Goal: Task Accomplishment & Management: Use online tool/utility

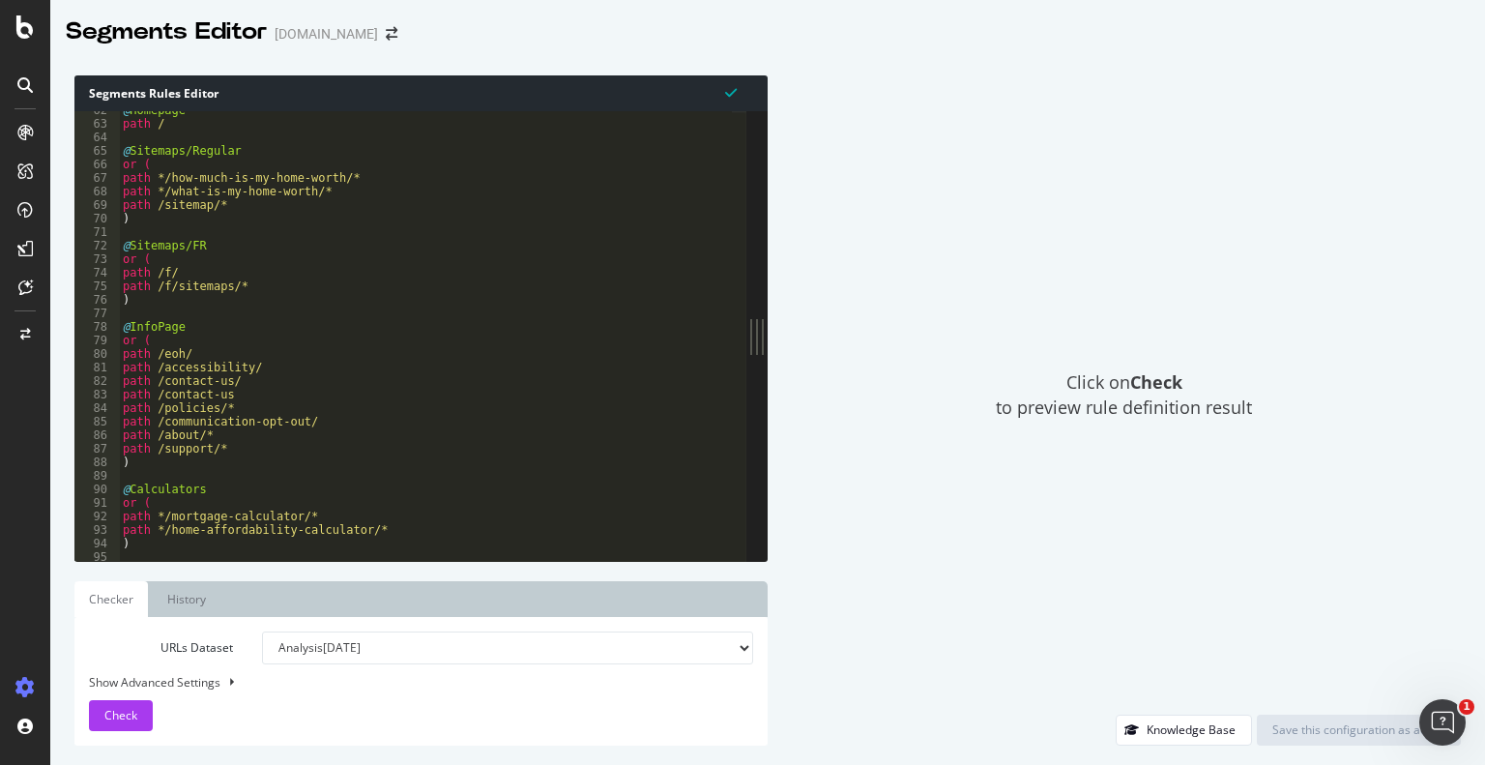
scroll to position [832, 0]
drag, startPoint x: 320, startPoint y: 188, endPoint x: 122, endPoint y: 182, distance: 198.3
click at [122, 182] on div "@ Homepage path / @ Sitemaps/Regular or ( path */how-much-is-my-home-worth/* pa…" at bounding box center [425, 341] width 613 height 477
type textarea "path */how-much-is-my-home-worth/* path */what-is-my-home-worth/*"
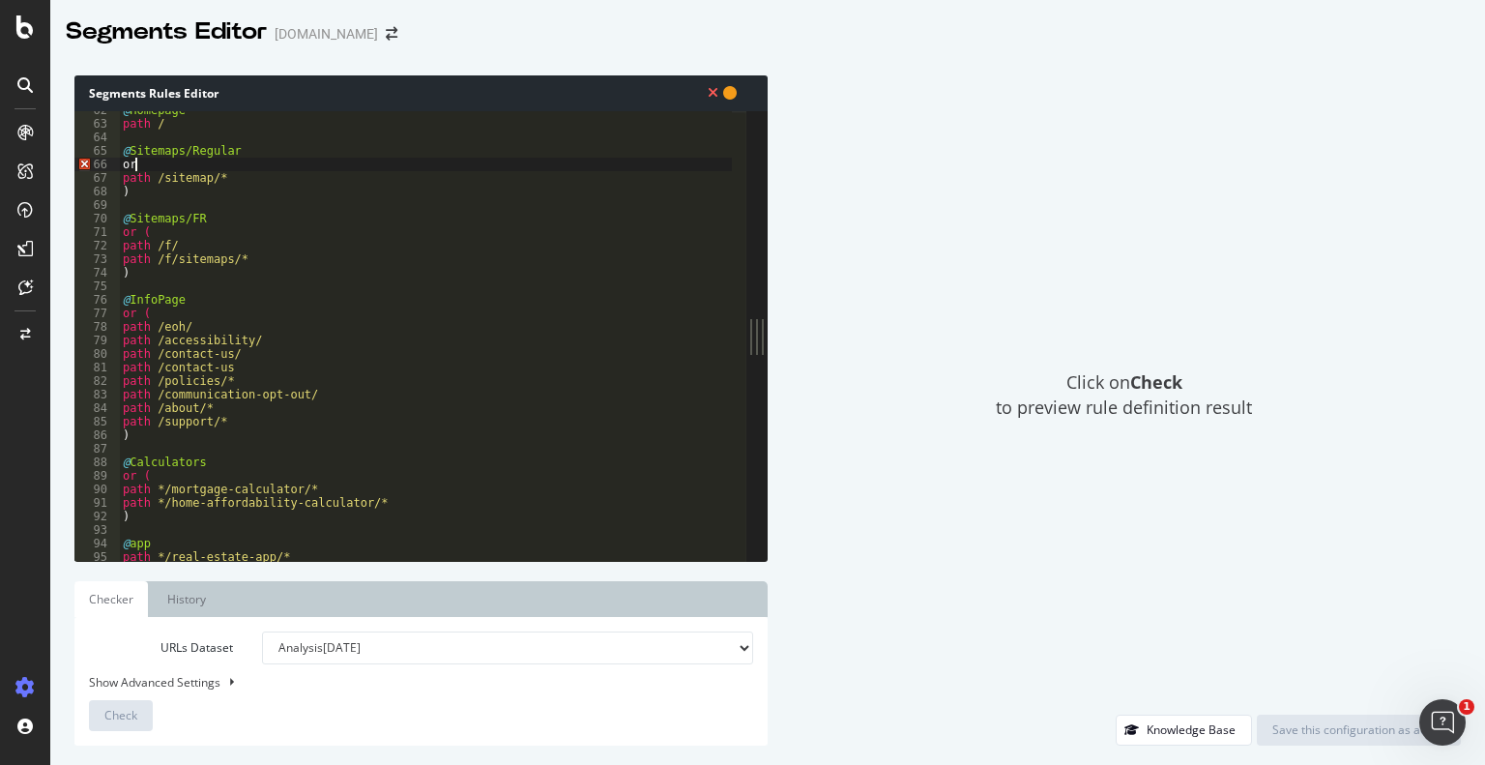
type textarea "o"
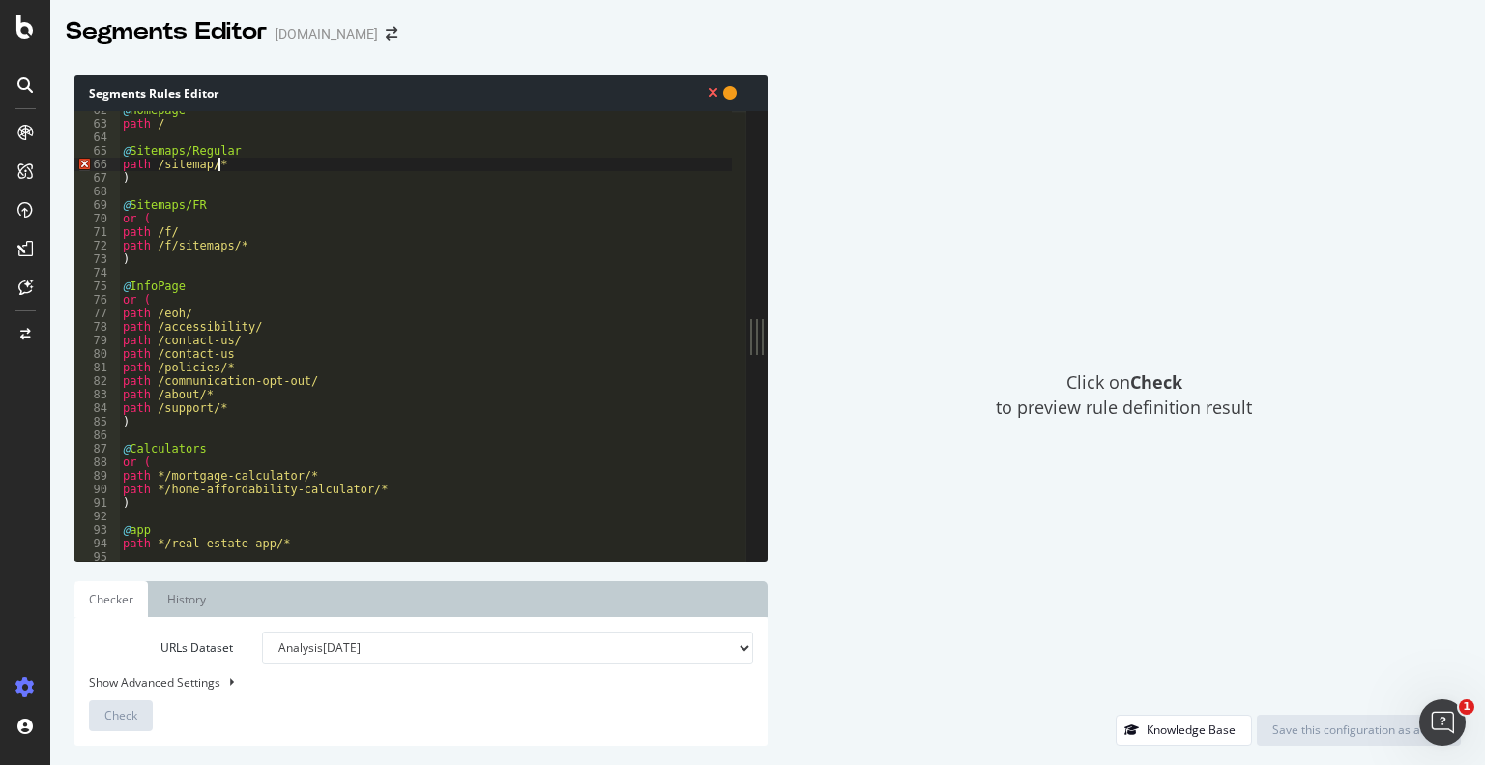
type textarea ")"
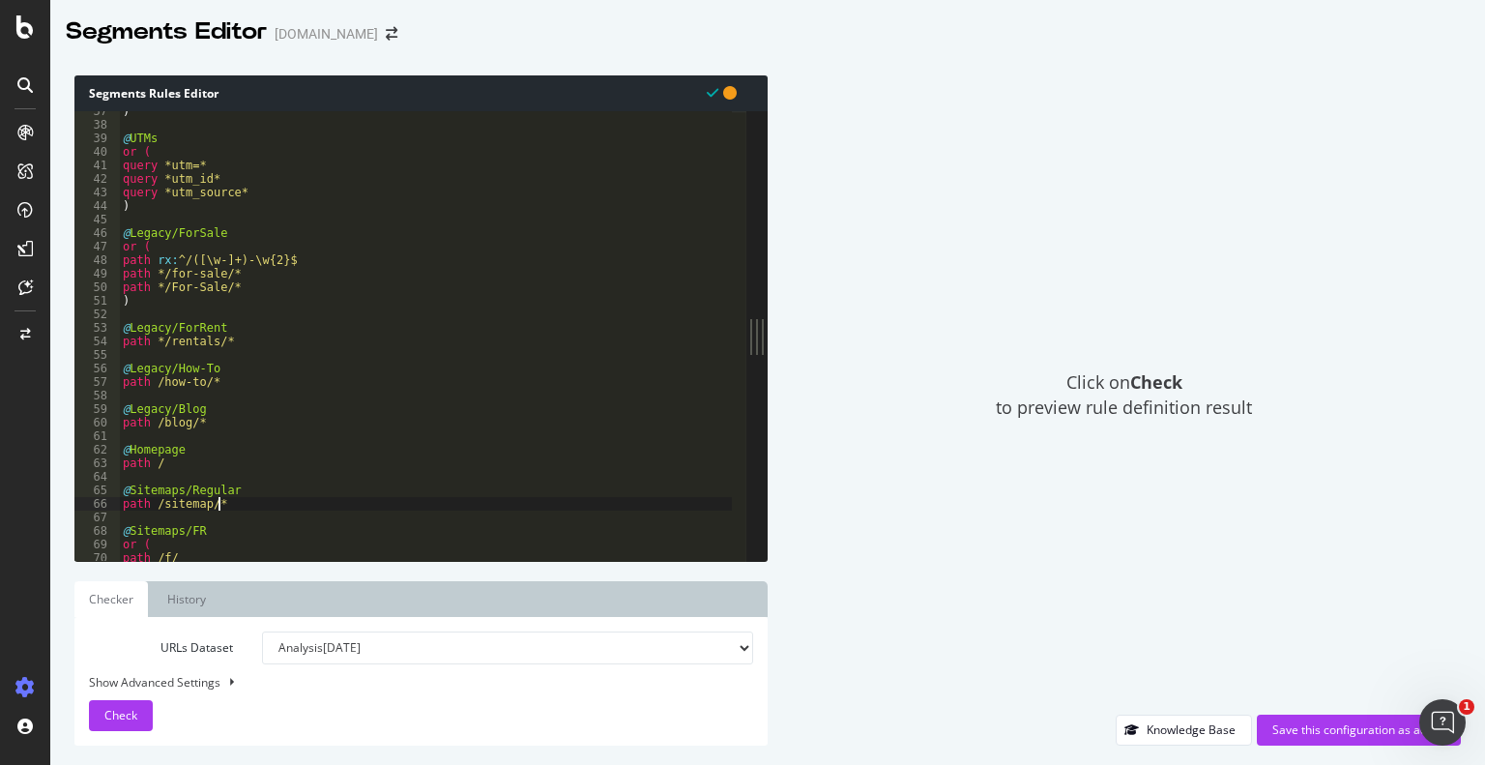
scroll to position [506, 0]
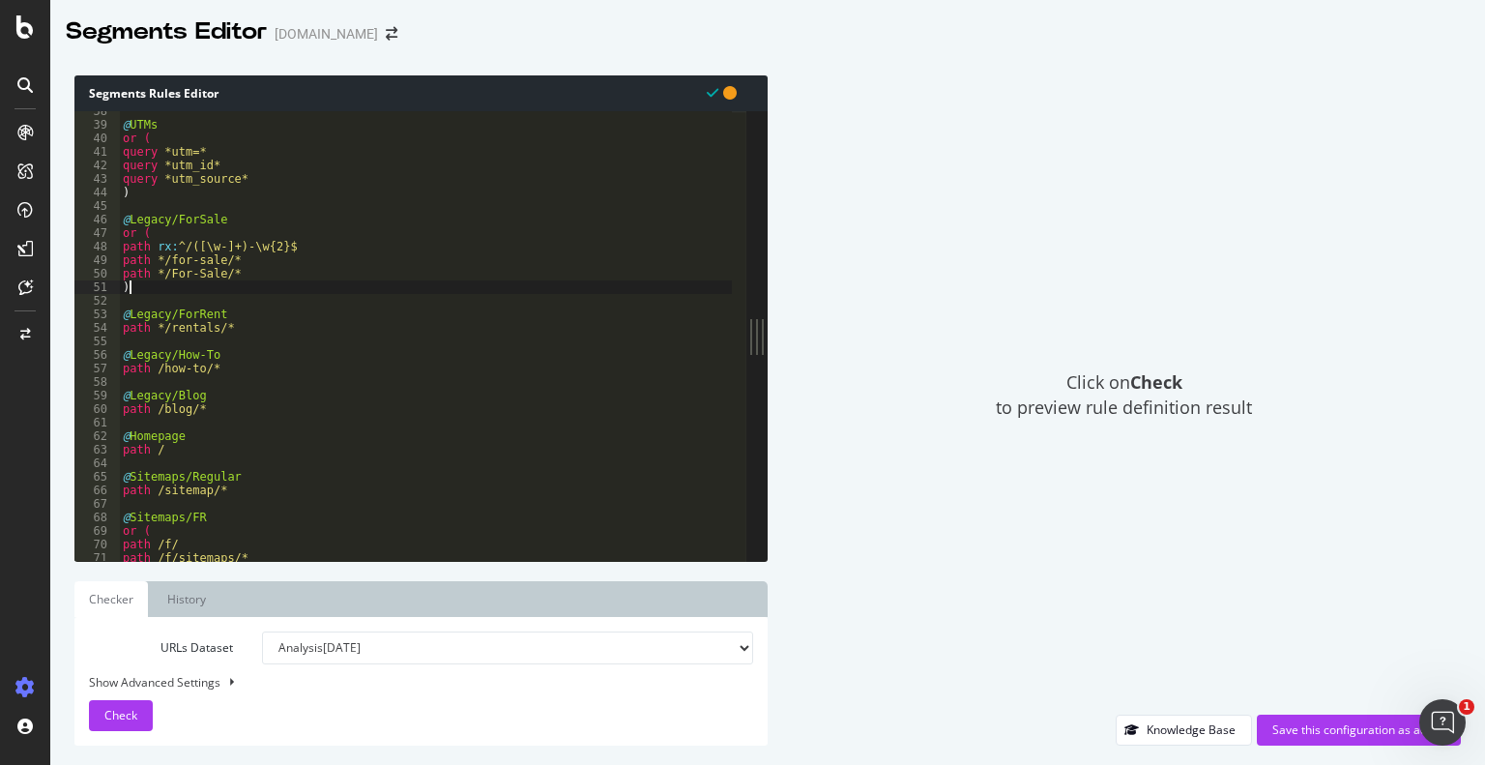
click at [164, 284] on div "@ UTMs or ( query *utm=* query *utm_id* query *utm_source* ) @ Legacy/ForSale o…" at bounding box center [425, 342] width 613 height 477
type textarea ")"
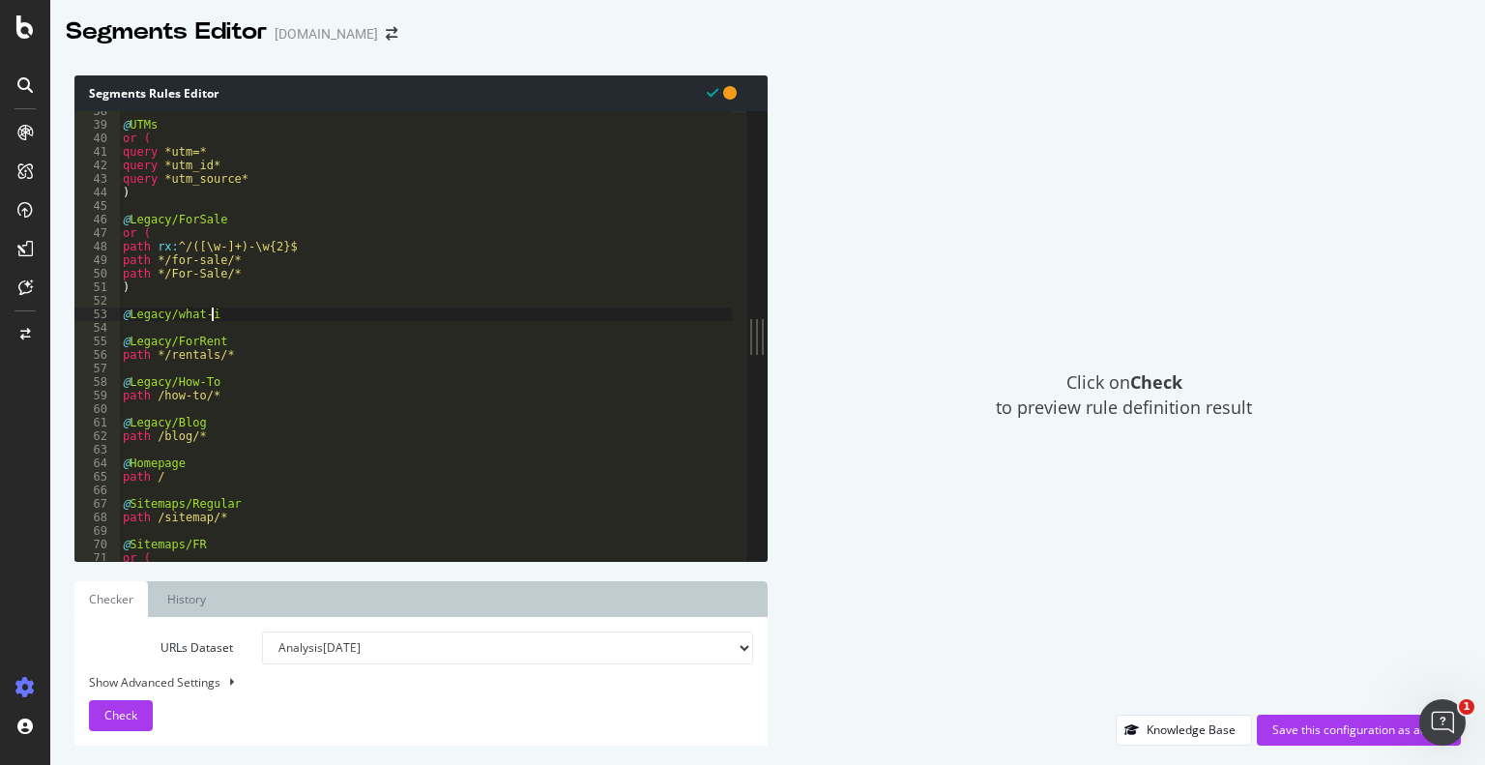
scroll to position [0, 7]
type textarea "@Legacy/what-is-my-home-worth"
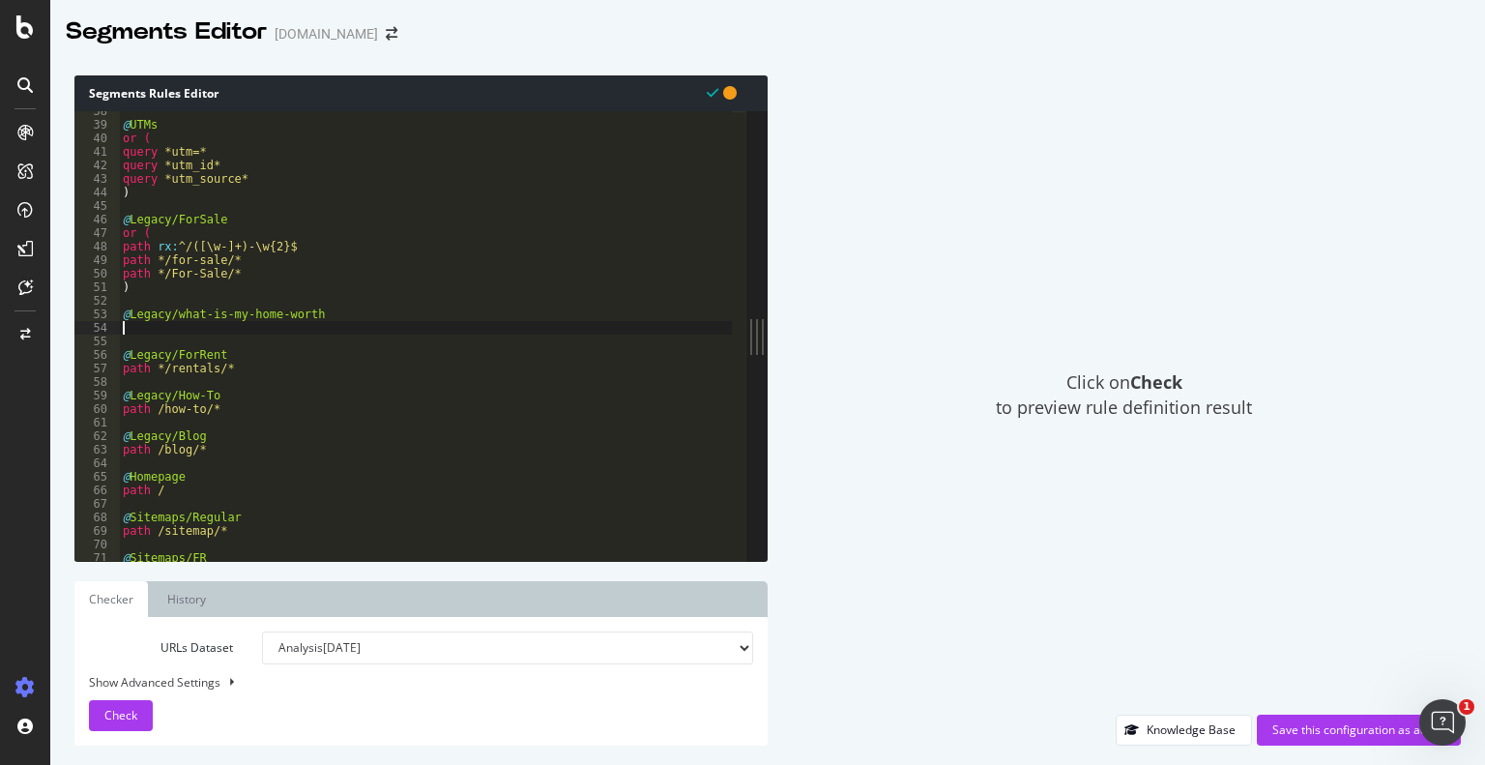
scroll to position [0, 0]
paste textarea "path */what-is-my-home-worth/*"
type textarea "path */what-is-my-home-worth/*"
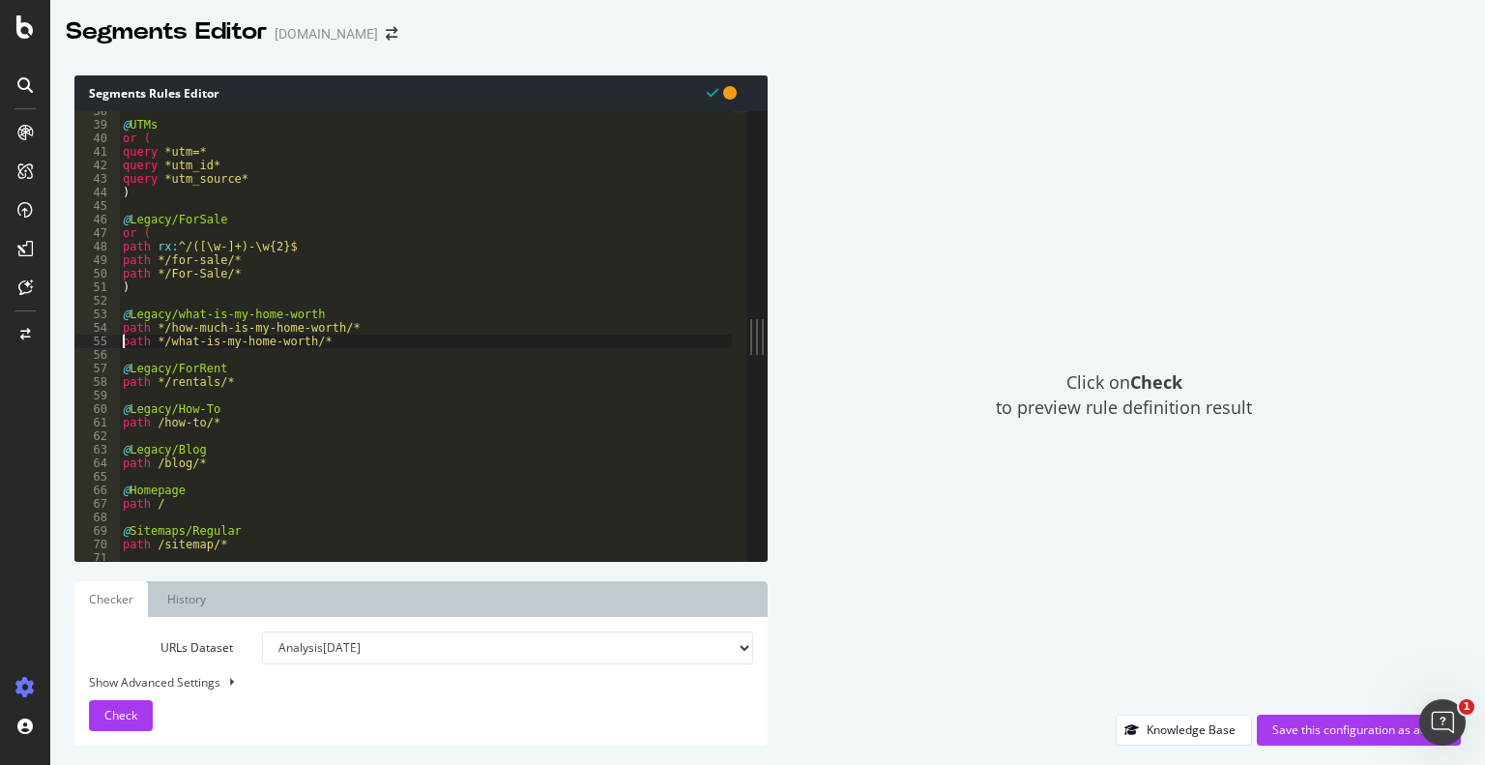
type textarea "path */how-much-is-my-home-worth/*"
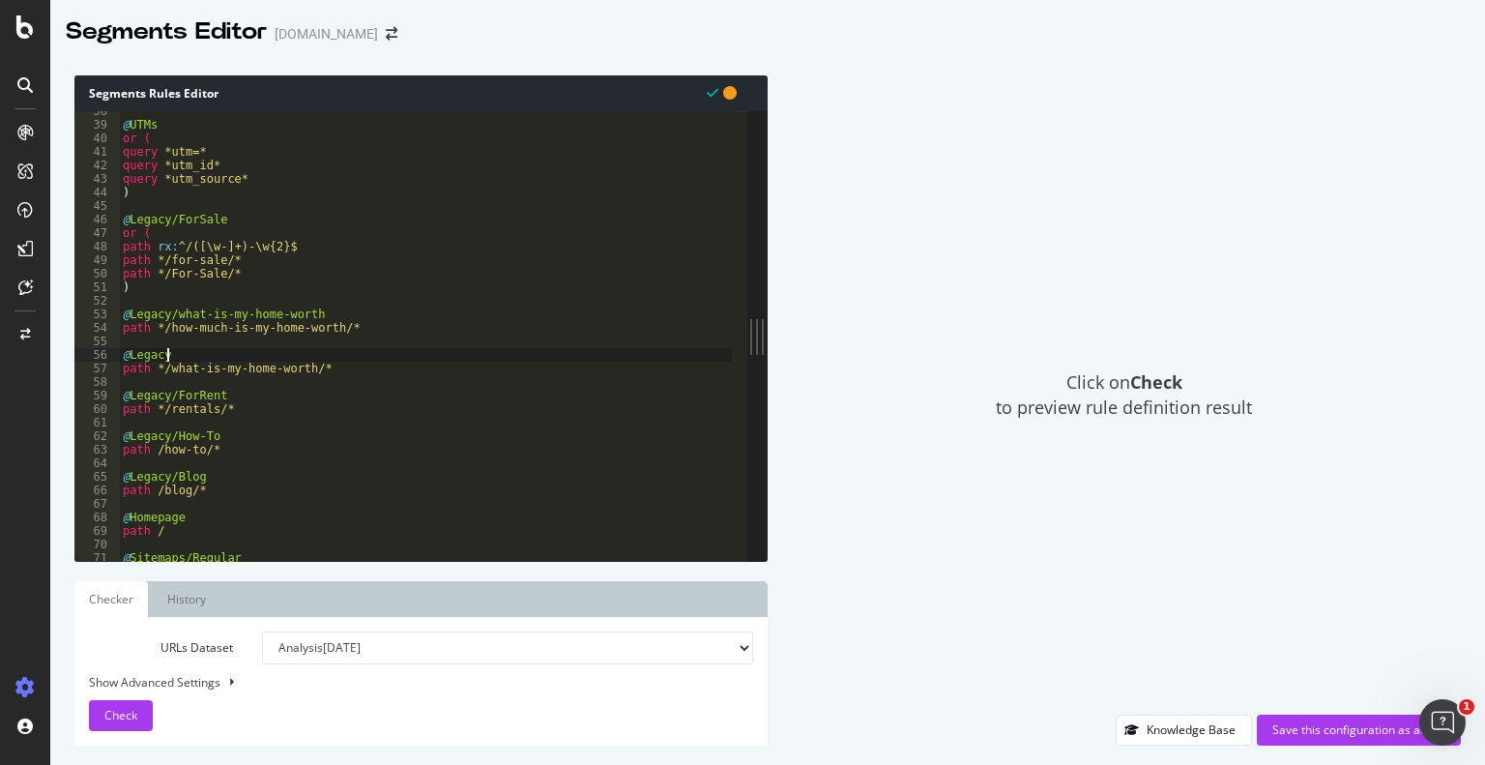
scroll to position [0, 3]
drag, startPoint x: 207, startPoint y: 355, endPoint x: 127, endPoint y: 355, distance: 80.2
click at [127, 355] on div "@ UTMs or ( query *utm=* query *utm_id* query *utm_source* ) @ Legacy/ForSale o…" at bounding box center [425, 342] width 613 height 477
type textarea "@"
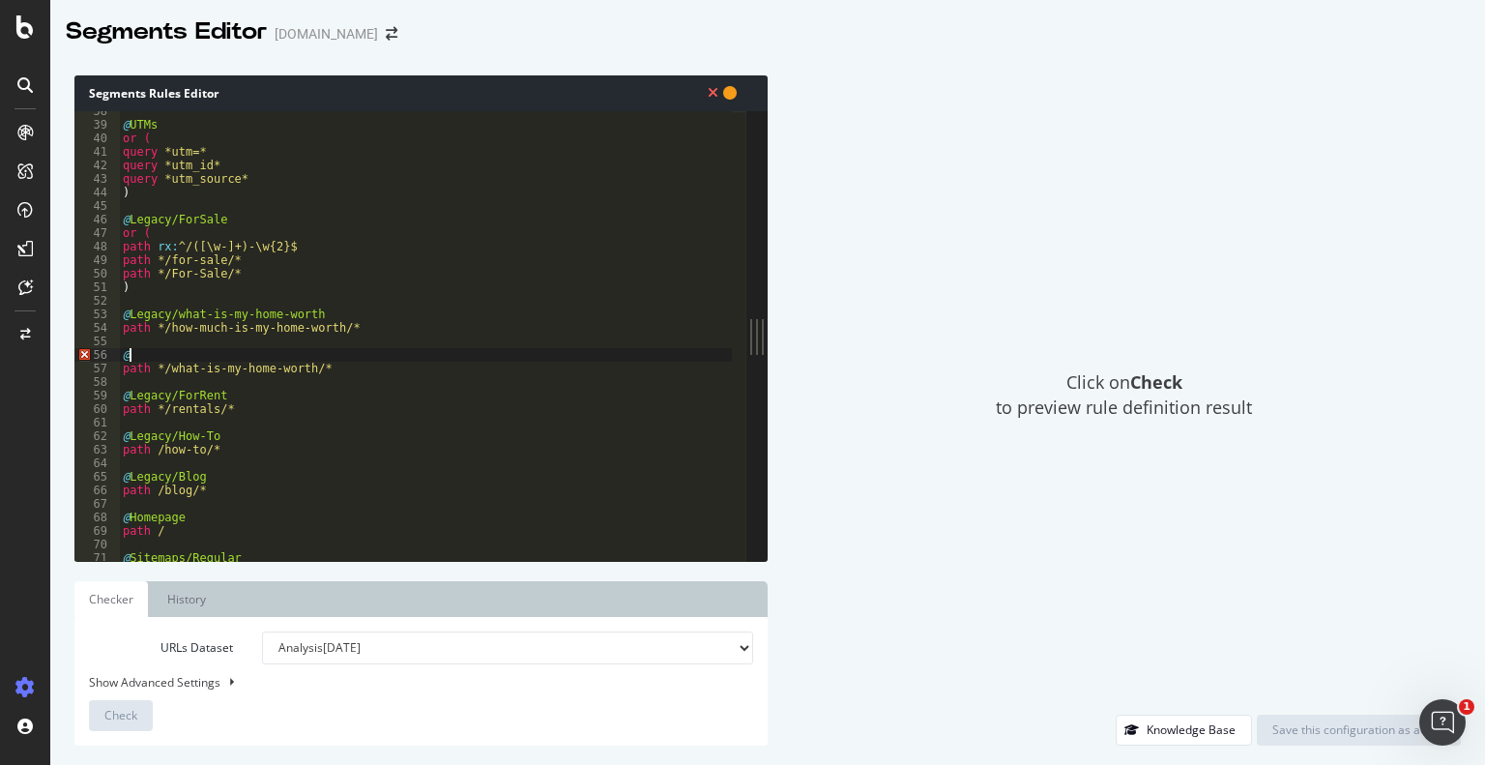
scroll to position [0, 0]
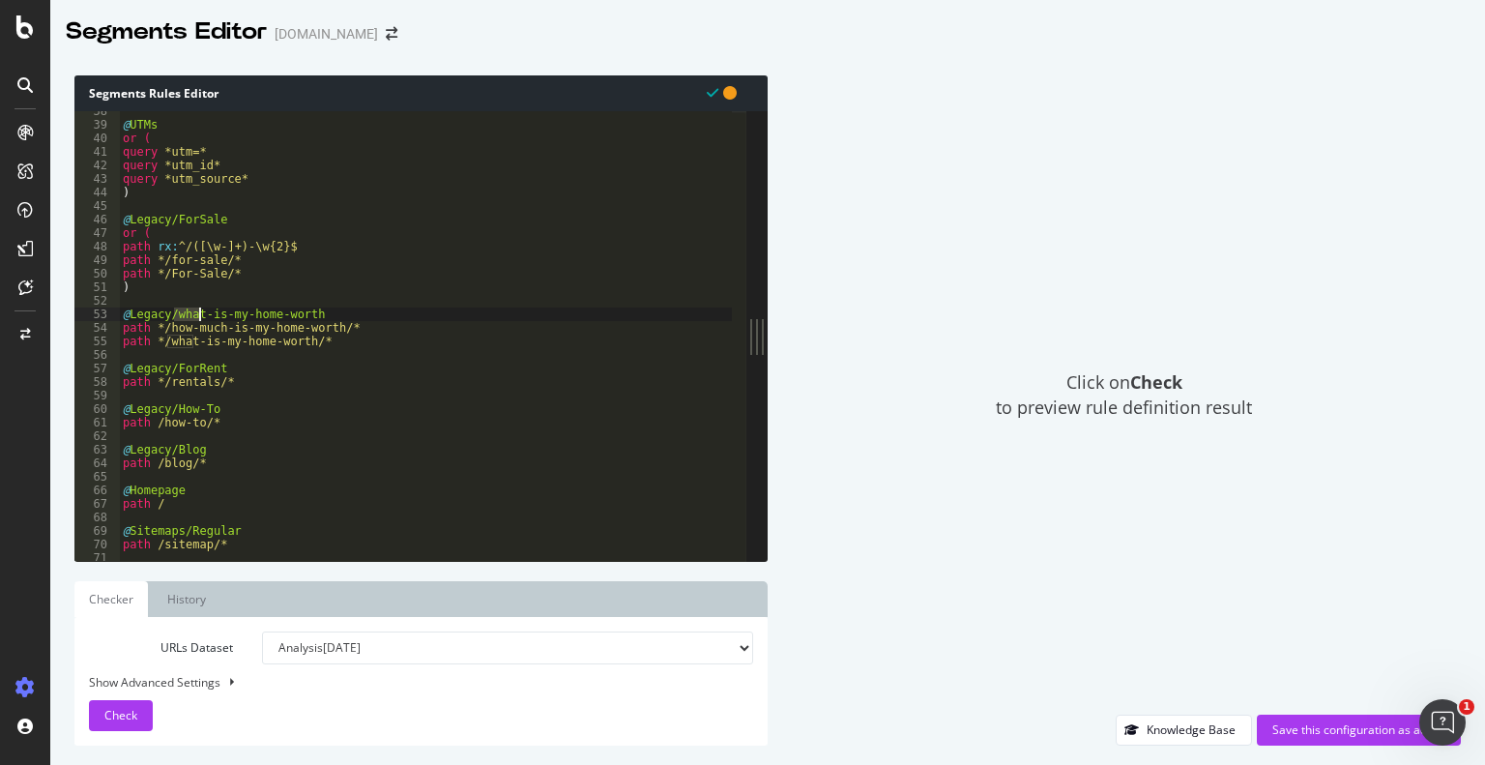
drag, startPoint x: 173, startPoint y: 314, endPoint x: 197, endPoint y: 313, distance: 24.2
click at [197, 313] on div "@ UTMs or ( query *utm=* query *utm_id* query *utm_source* ) @ Legacy/ForSale o…" at bounding box center [425, 342] width 613 height 477
type textarea "@Legacy/is-my-home-worth"
click at [1297, 730] on div "Save this configuration as active" at bounding box center [1358, 729] width 173 height 16
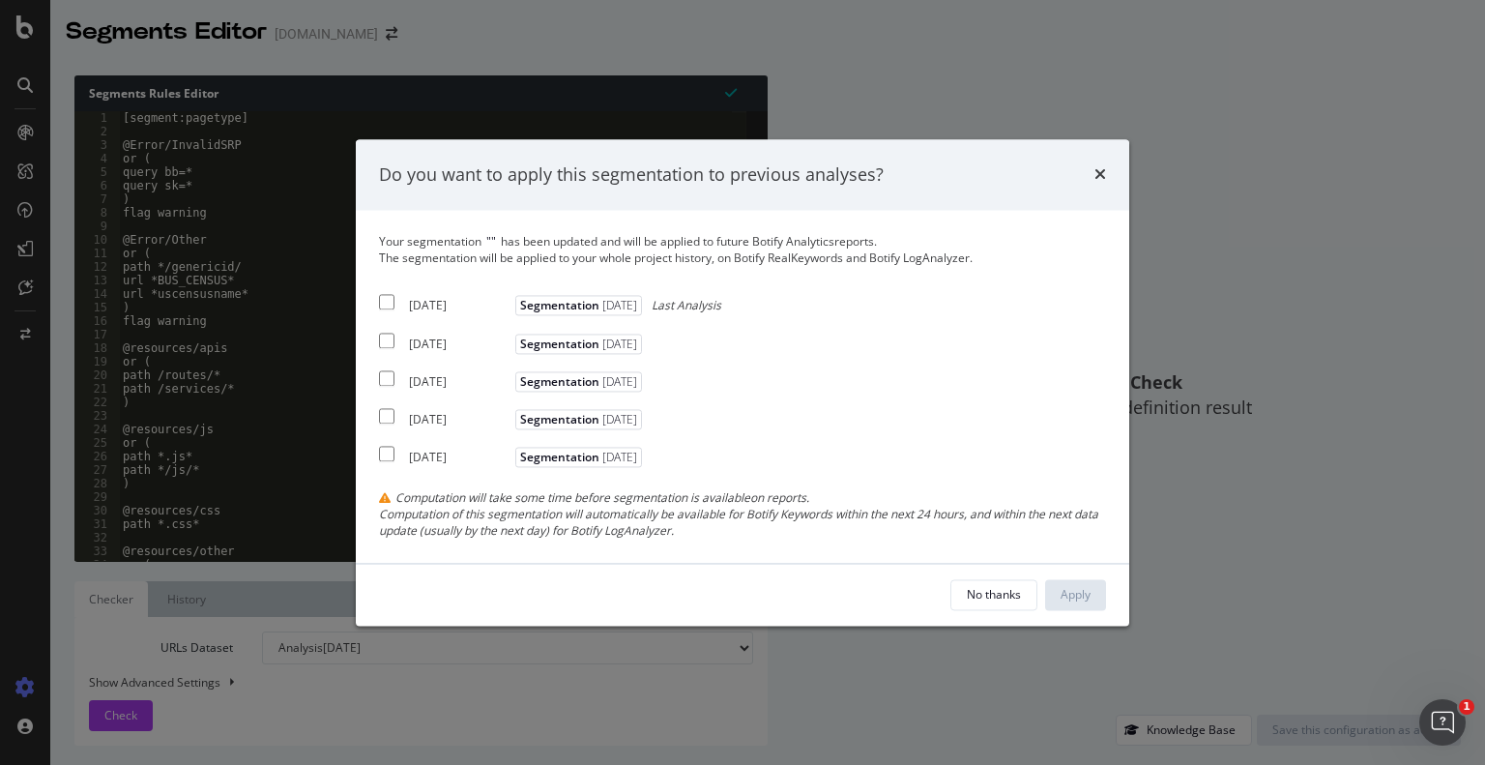
click at [392, 304] on input "modal" at bounding box center [386, 302] width 15 height 15
checkbox input "true"
click at [388, 345] on input "modal" at bounding box center [386, 339] width 15 height 15
checkbox input "true"
click at [387, 375] on input "modal" at bounding box center [386, 377] width 15 height 15
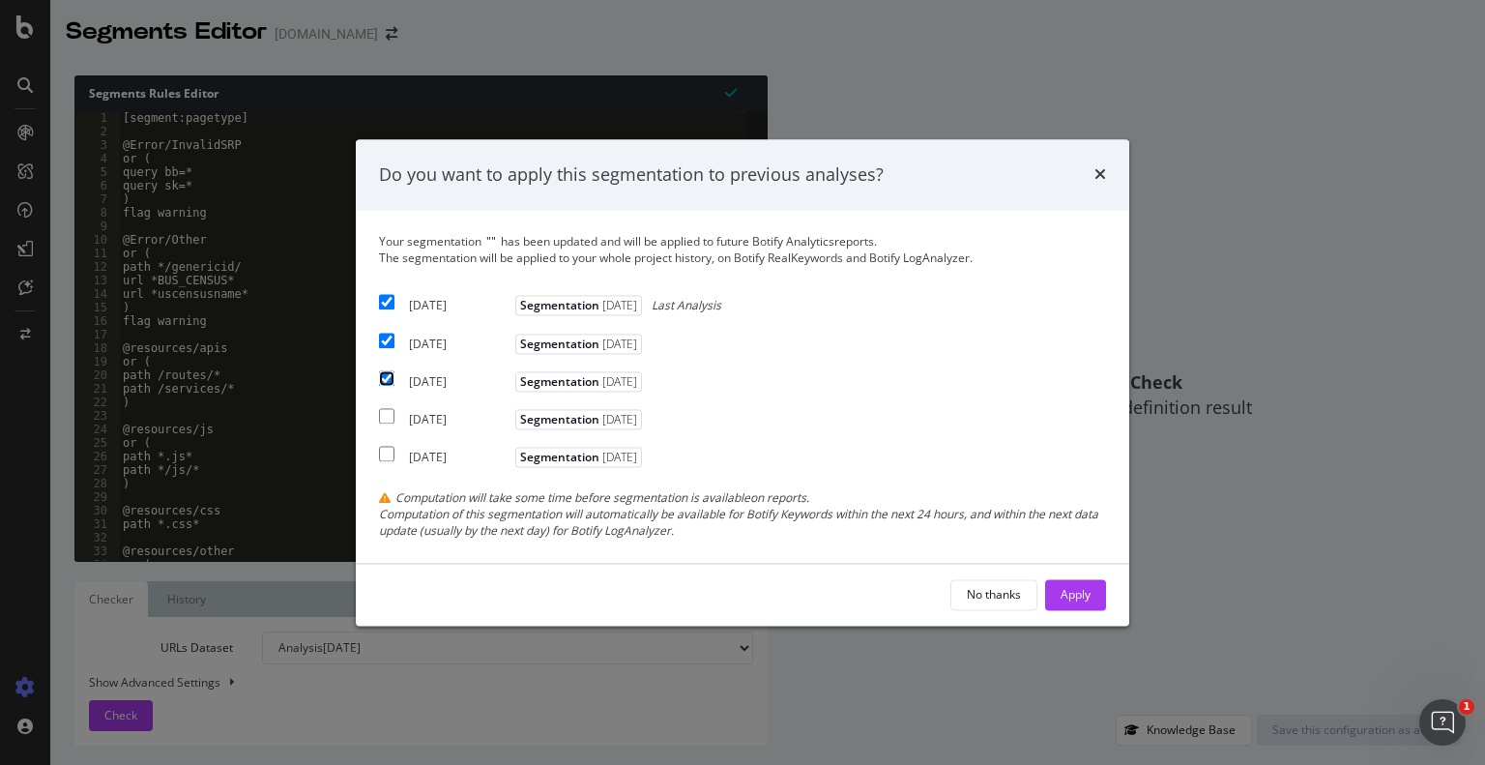
checkbox input "true"
click at [1060, 595] on div "Apply" at bounding box center [1075, 594] width 30 height 16
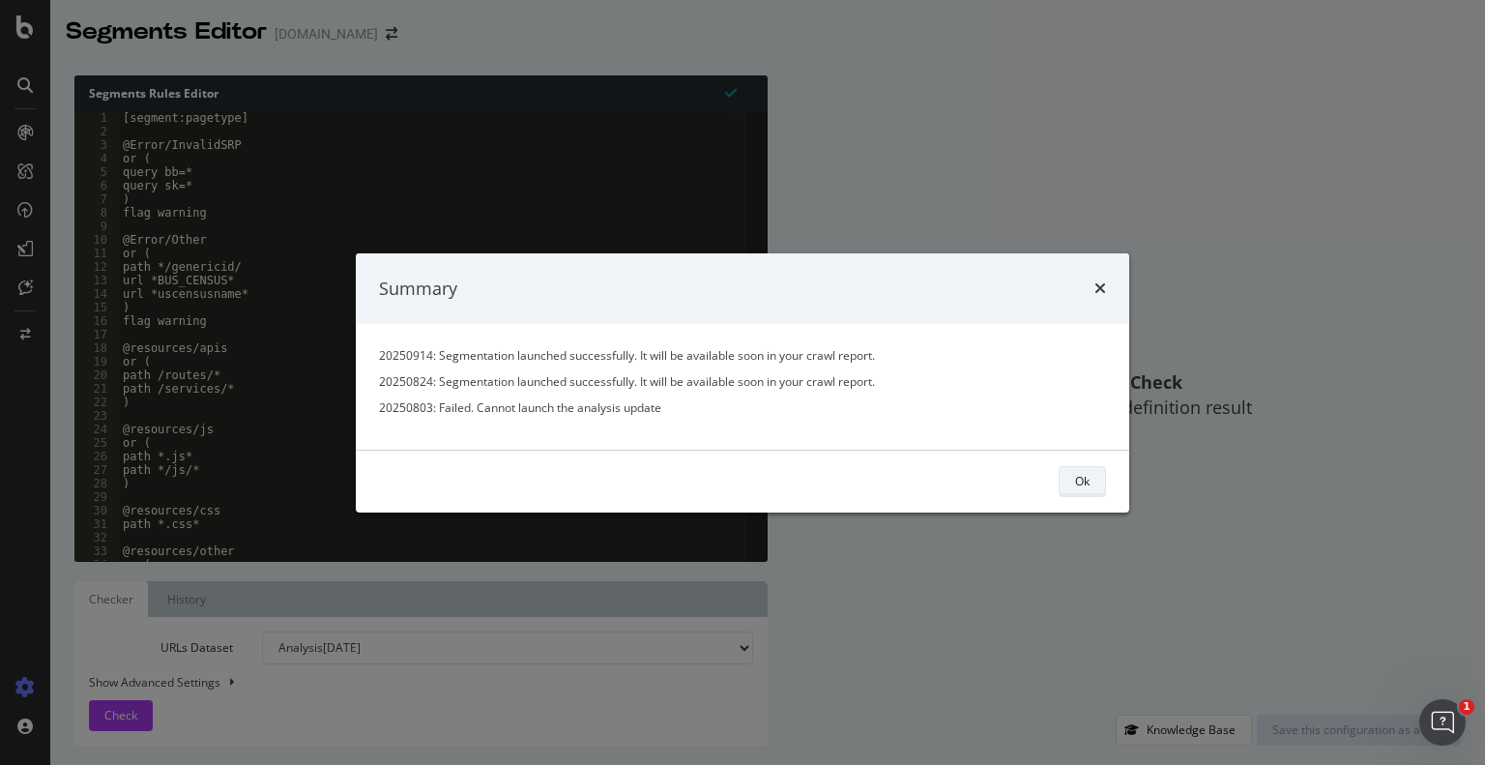
click at [1090, 477] on button "Ok" at bounding box center [1081, 481] width 47 height 31
